Goal: Task Accomplishment & Management: Use online tool/utility

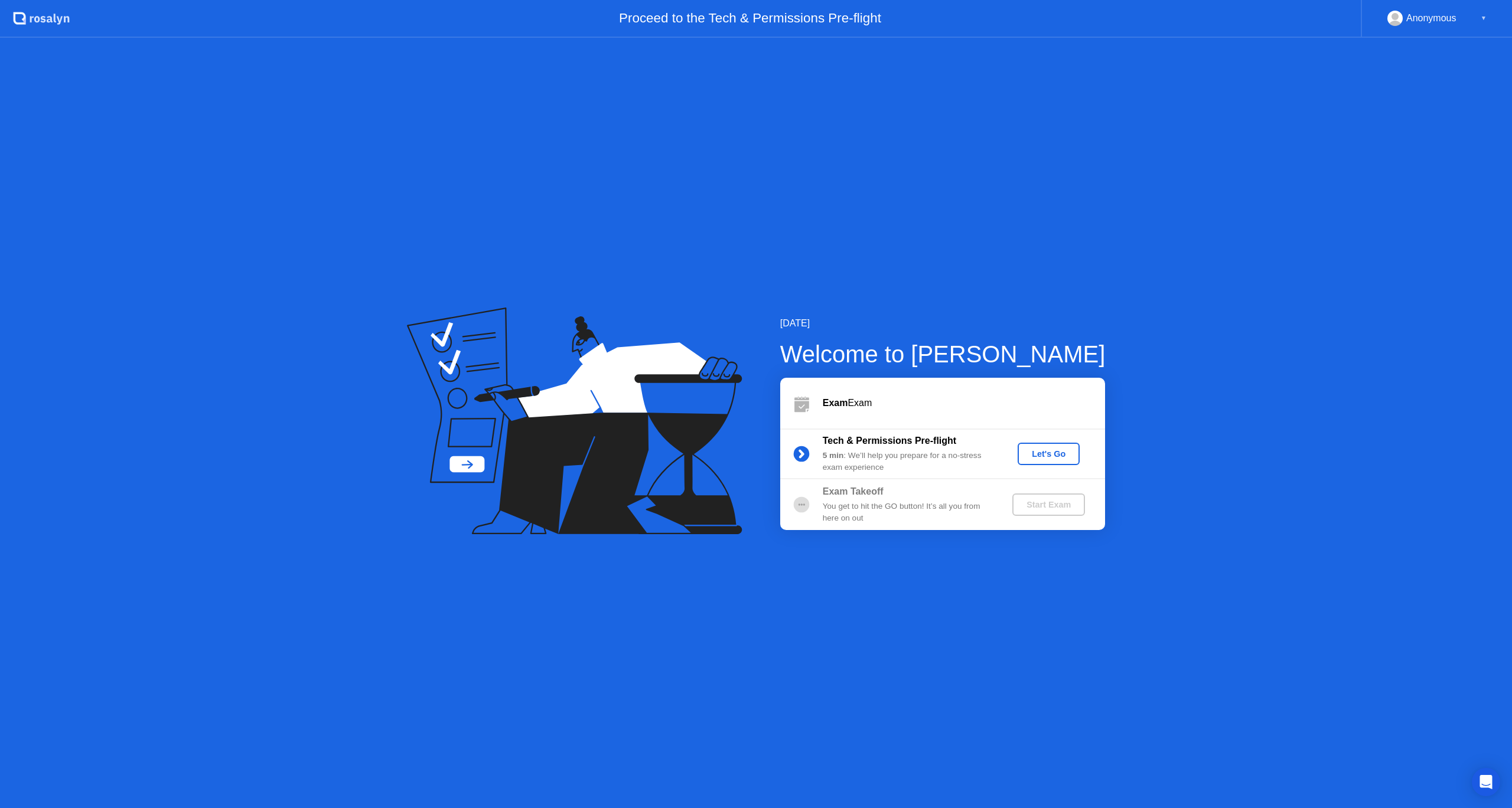
click at [1056, 455] on div "Let's Go" at bounding box center [1048, 453] width 52 height 9
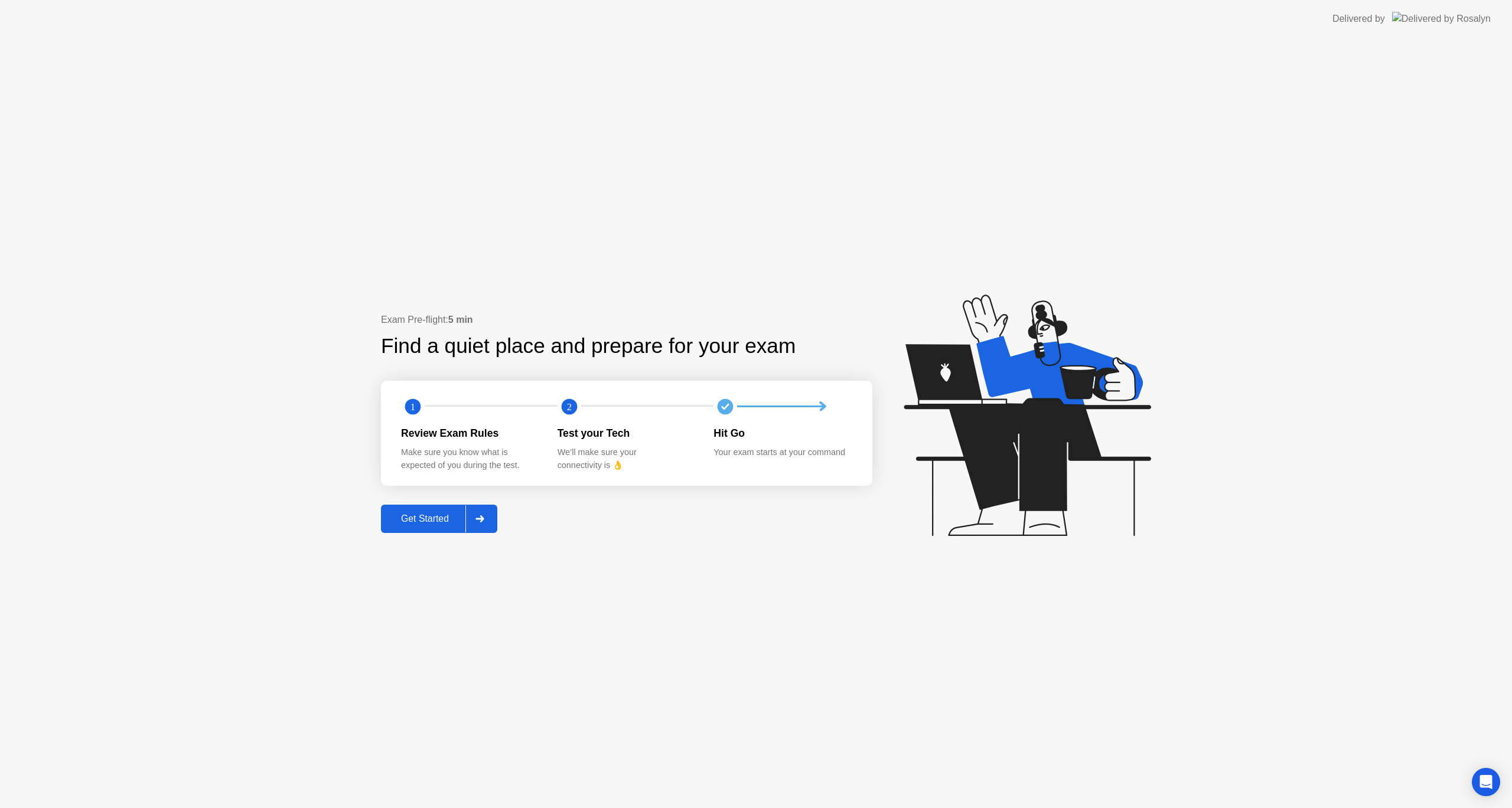
click at [426, 514] on div "Get Started" at bounding box center [425, 519] width 81 height 11
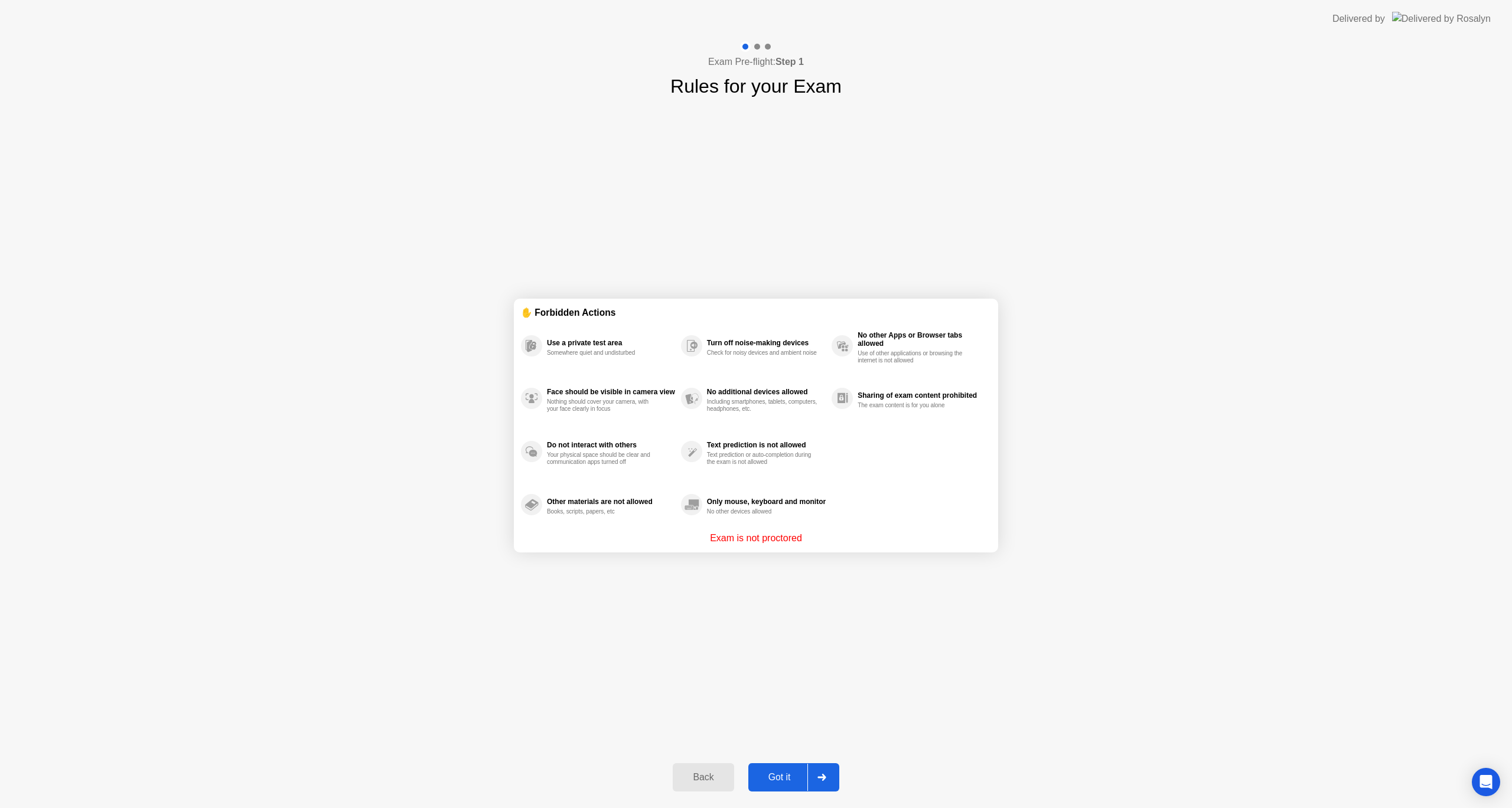
click at [786, 772] on div "Got it" at bounding box center [779, 777] width 55 height 11
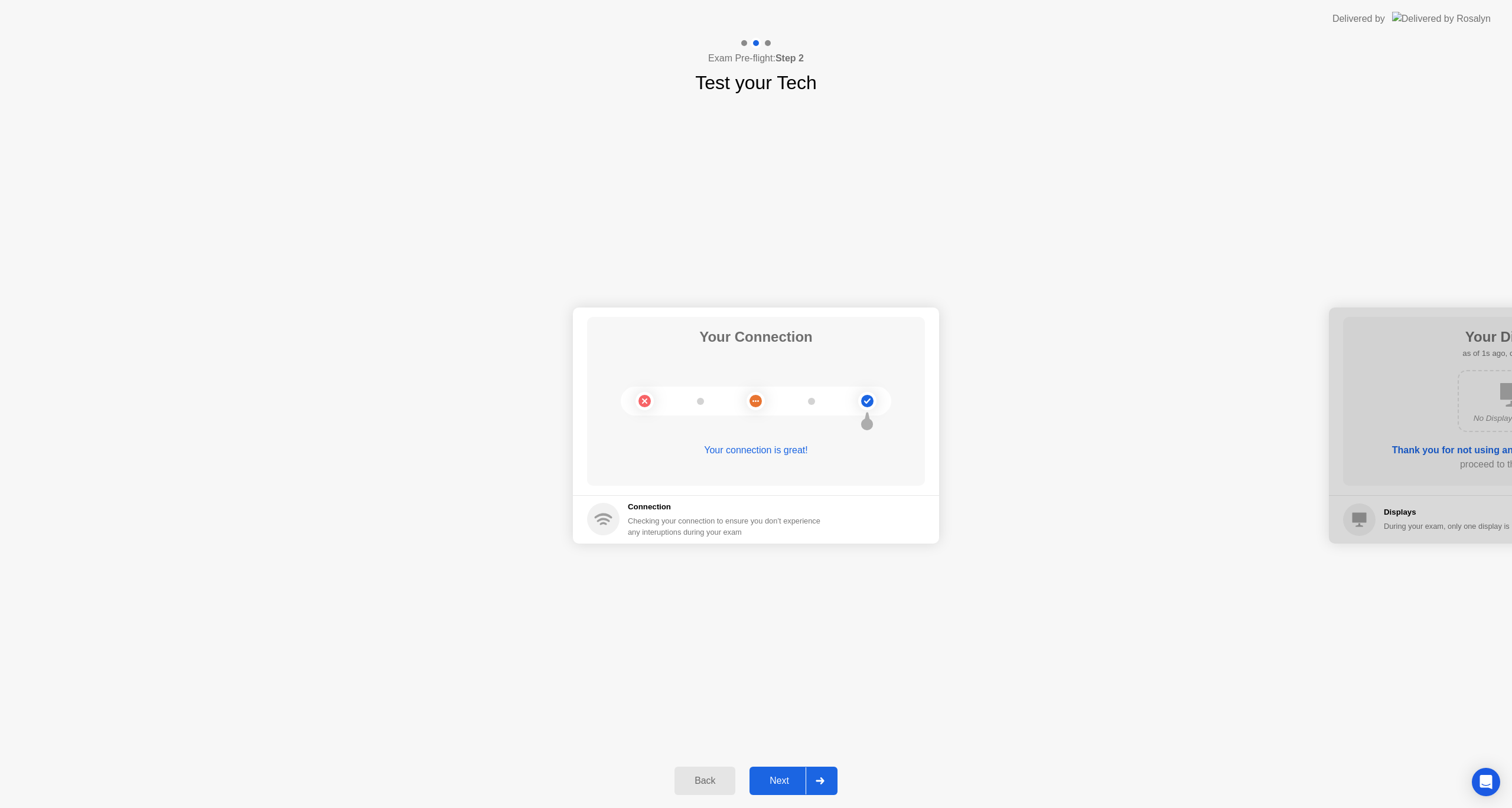
click at [785, 776] on div "Next" at bounding box center [779, 781] width 52 height 11
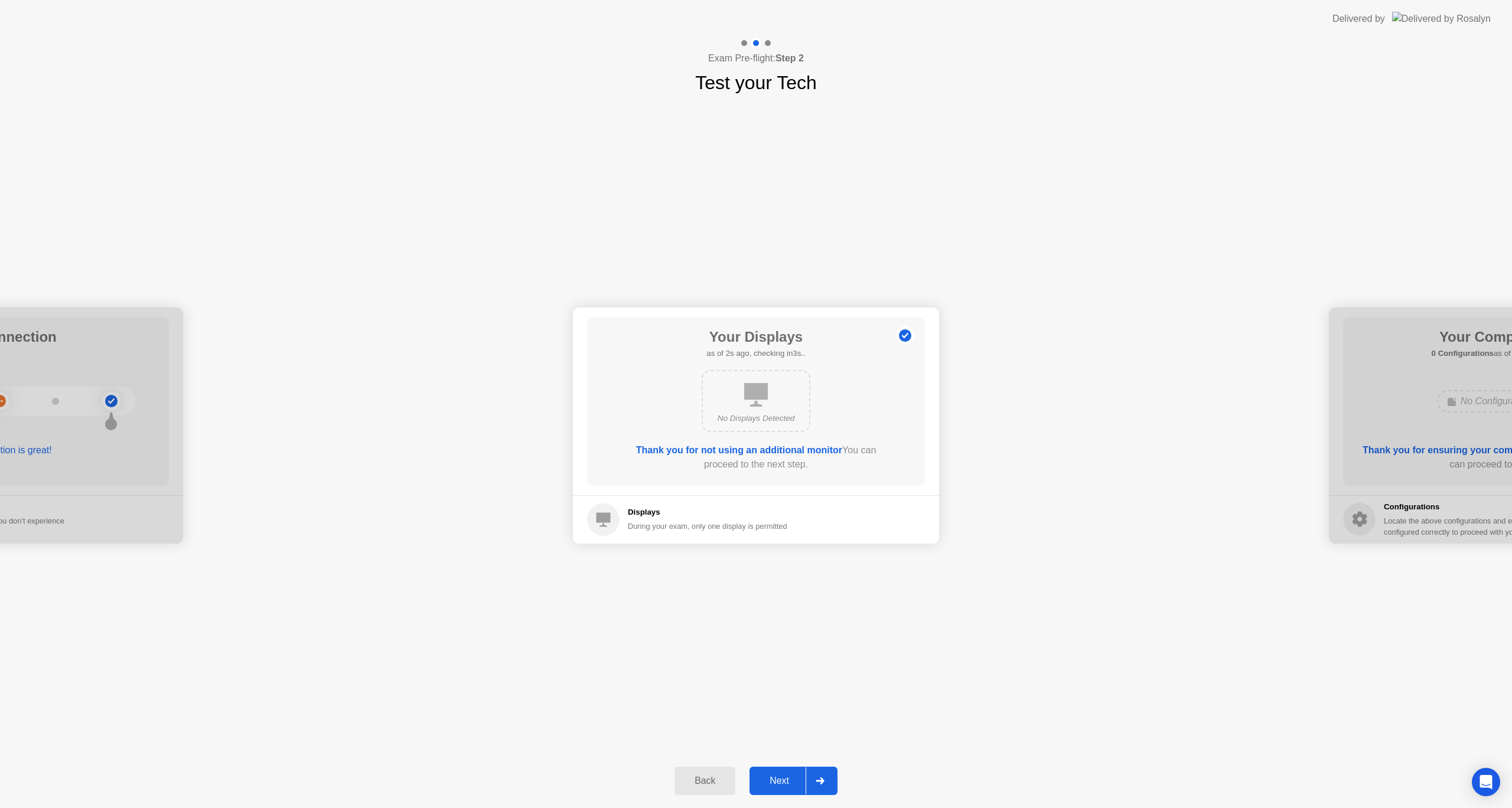
click at [785, 776] on div "Next" at bounding box center [779, 781] width 52 height 11
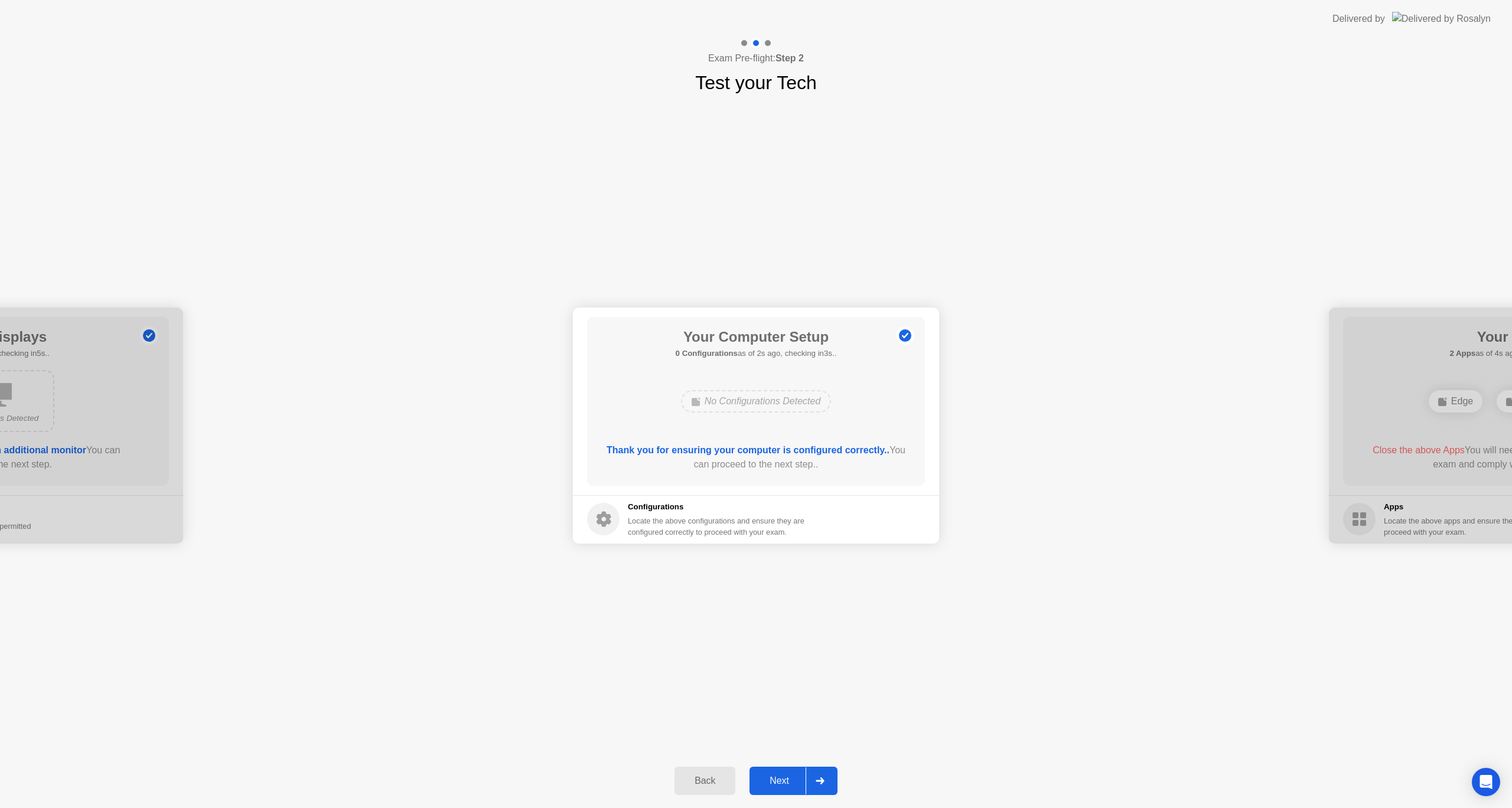
click at [785, 776] on div "Next" at bounding box center [779, 781] width 52 height 11
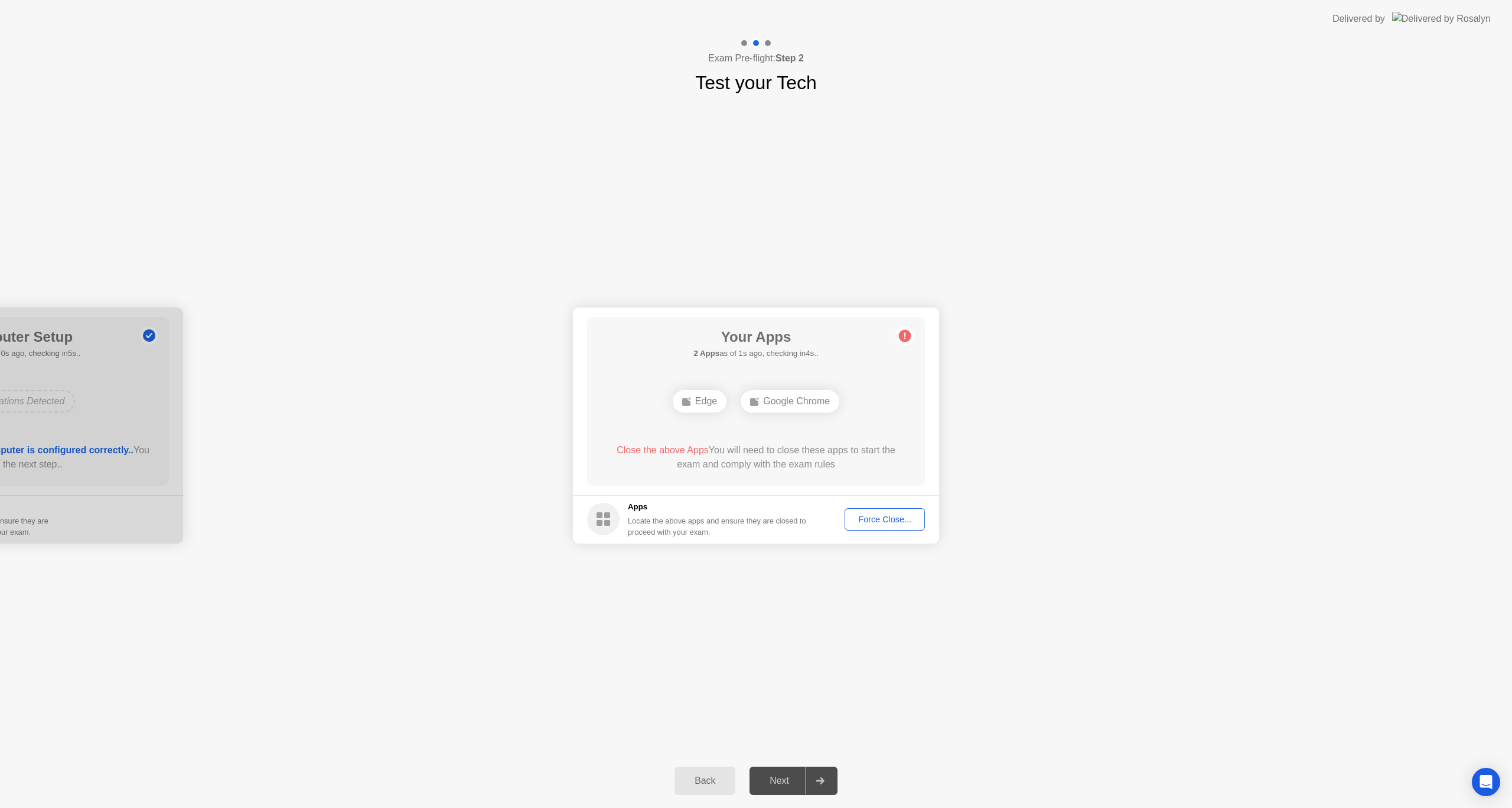
click at [872, 524] on div "Force Close..." at bounding box center [885, 519] width 72 height 9
click at [872, 530] on button "Force Close..." at bounding box center [885, 519] width 80 height 22
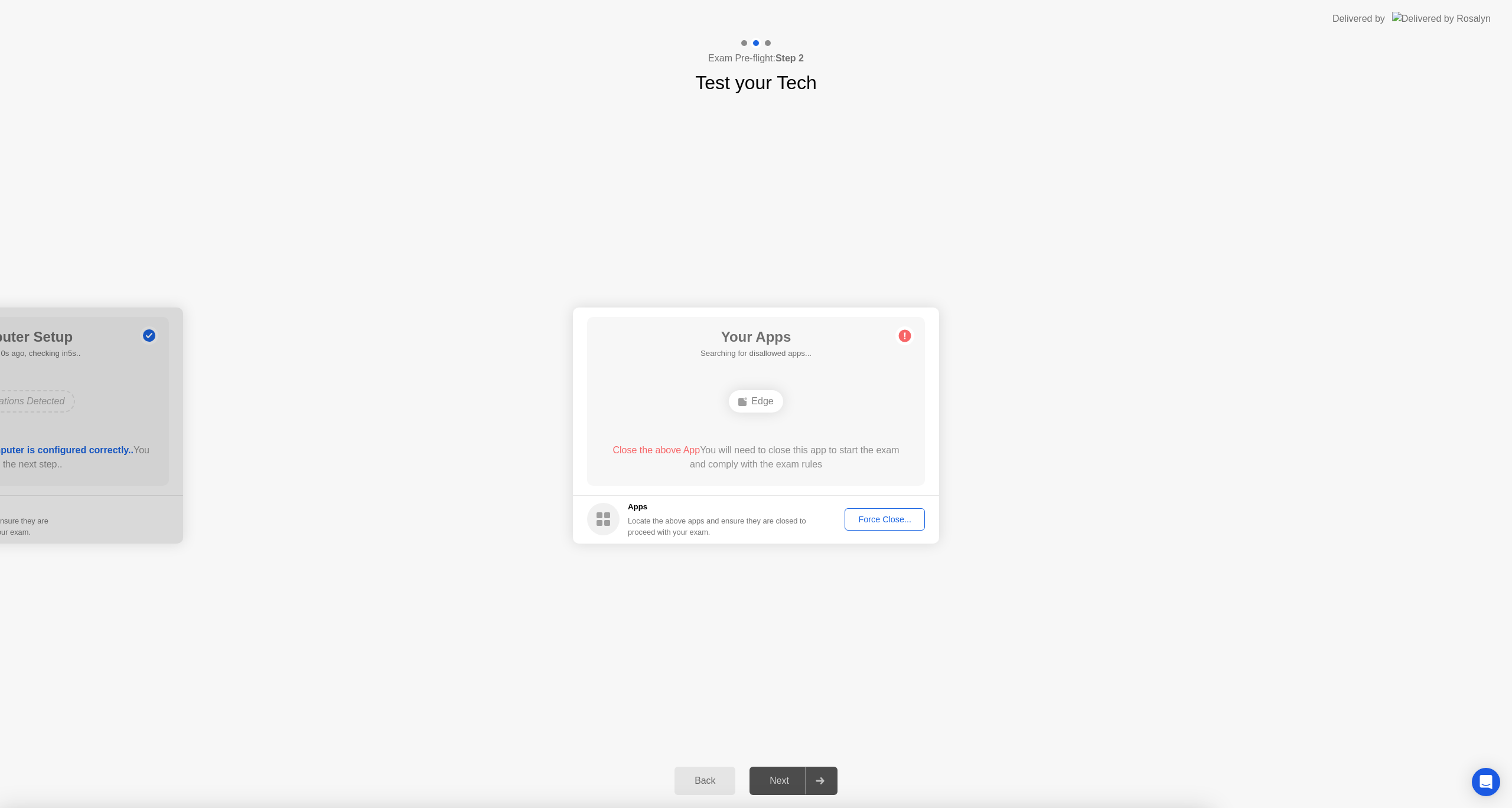
click at [875, 519] on div "Force Close..." at bounding box center [885, 519] width 72 height 9
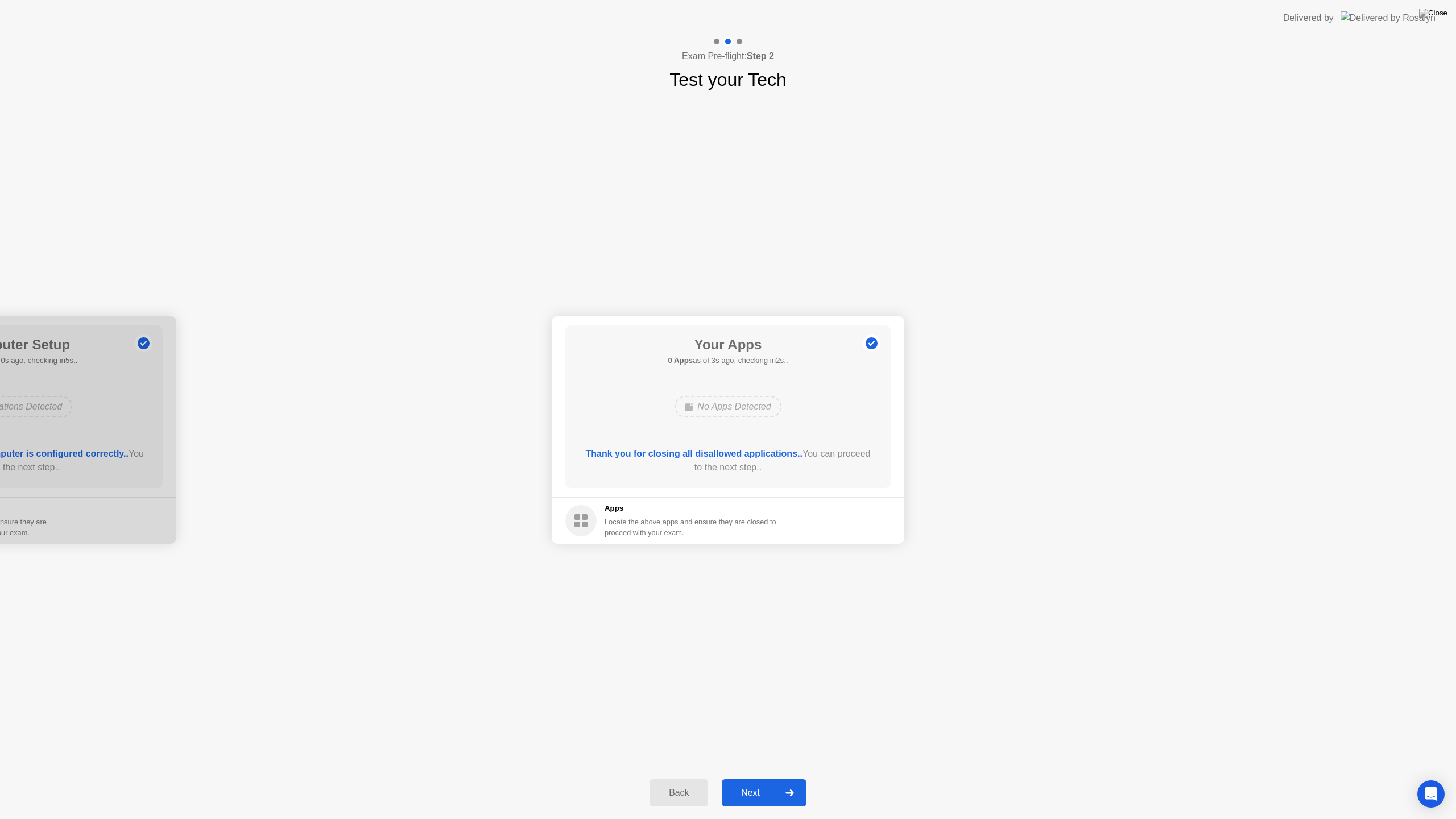
click at [762, 778] on div "Next" at bounding box center [750, 793] width 51 height 10
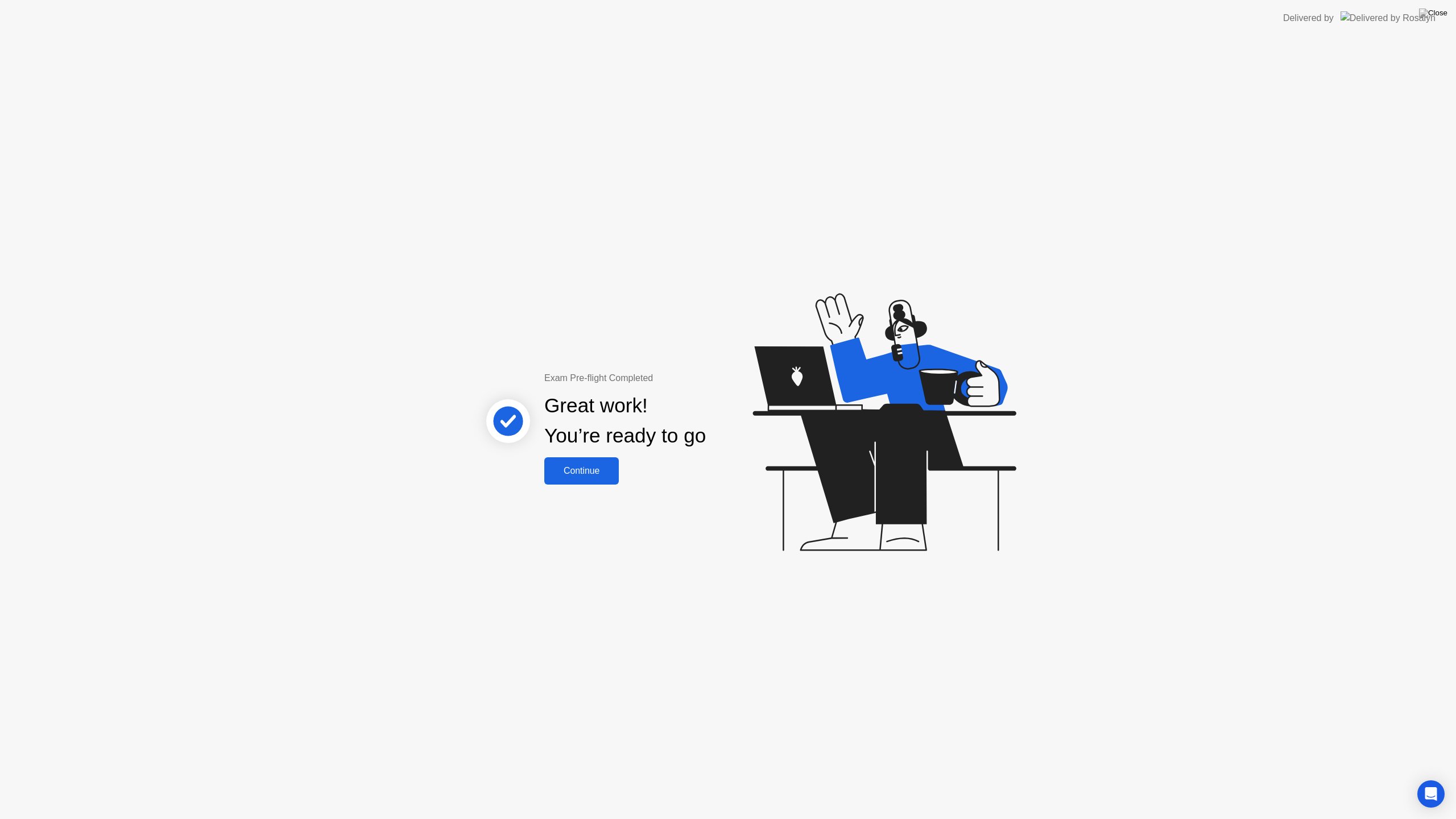
click at [596, 474] on div "Continue" at bounding box center [581, 471] width 68 height 10
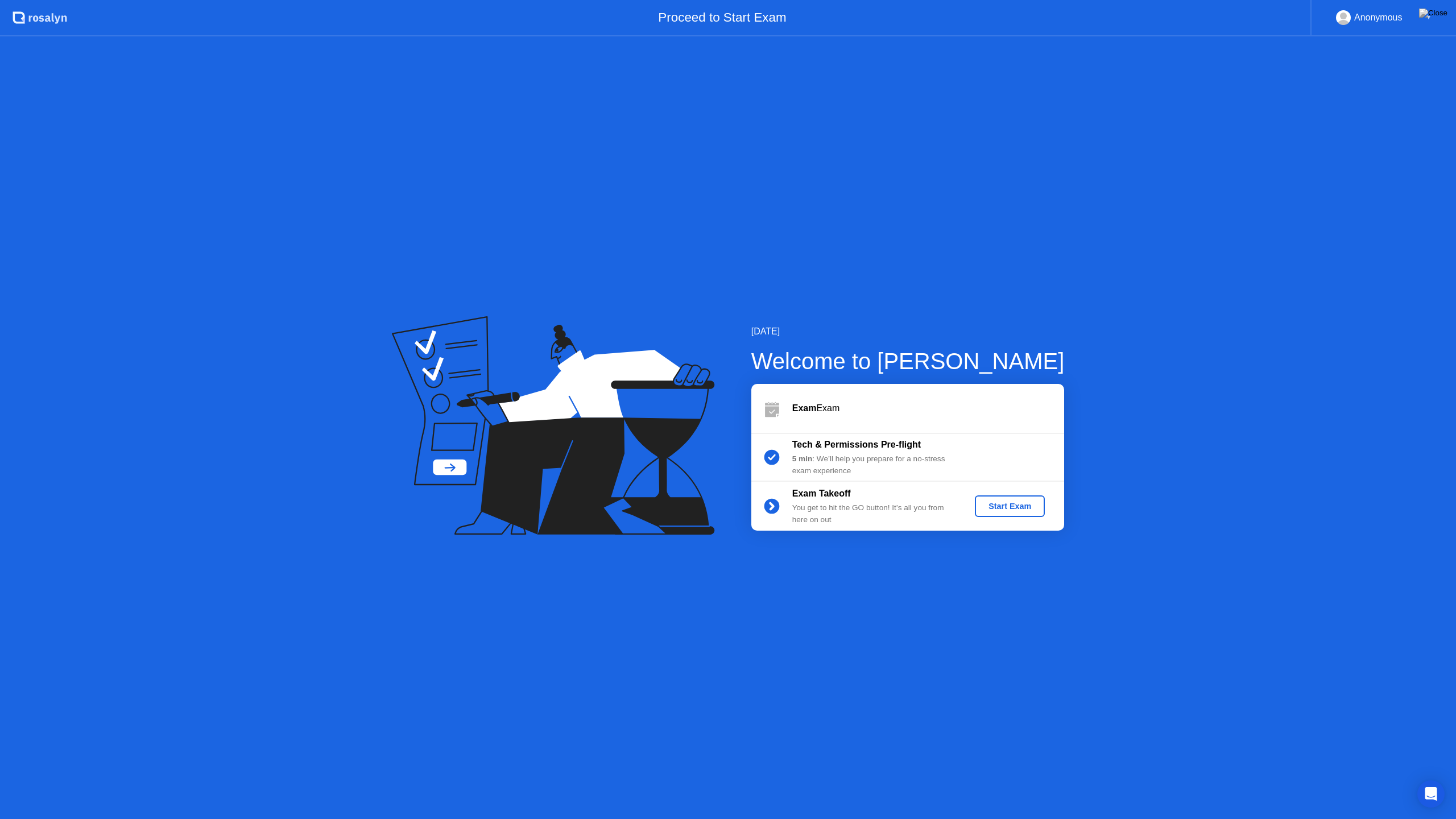
click at [991, 503] on div "Start Exam" at bounding box center [1010, 506] width 61 height 9
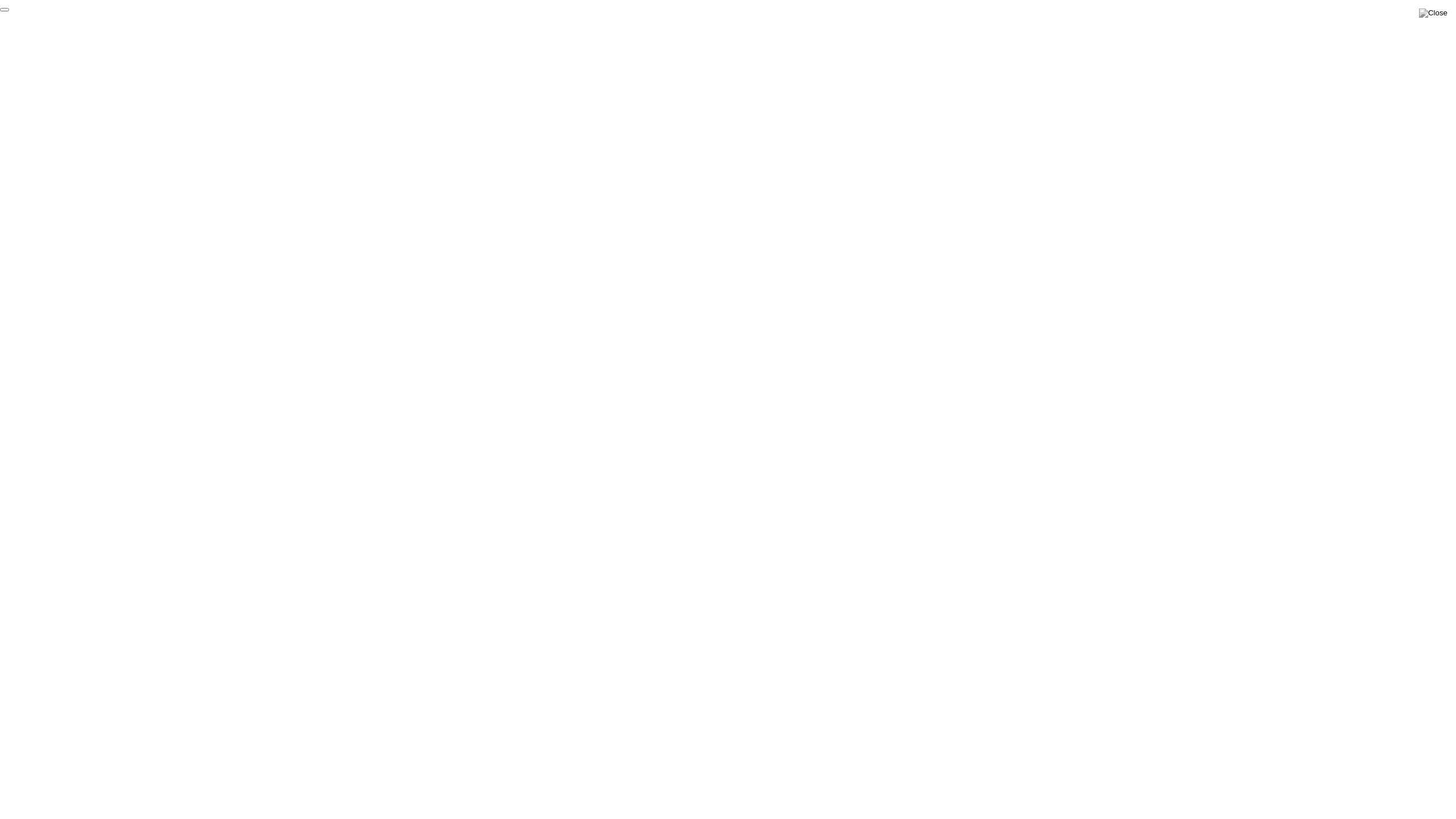
click div "End Proctoring Session"
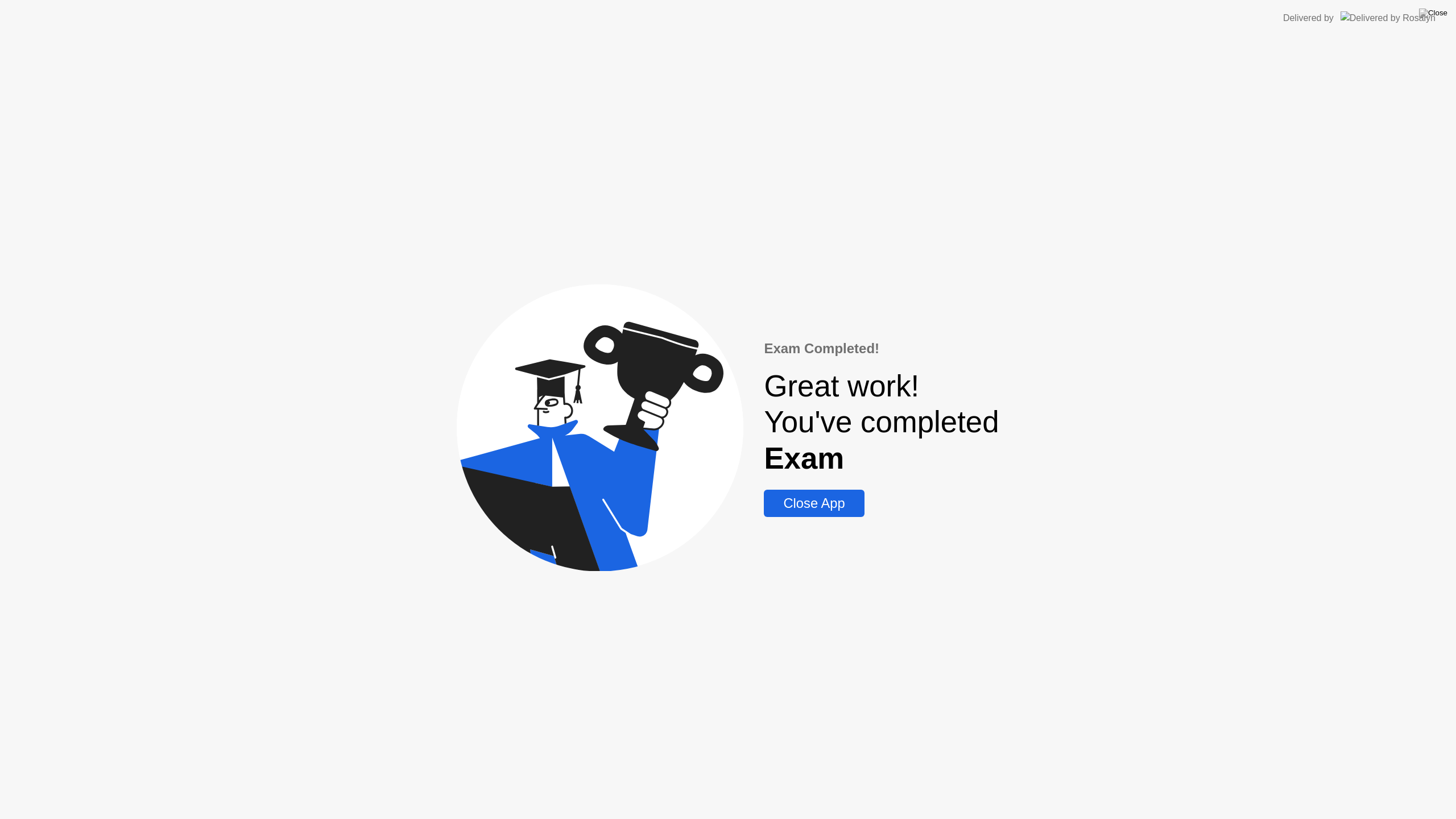
click at [826, 507] on div "Close App" at bounding box center [814, 503] width 93 height 16
